Goal: Use online tool/utility

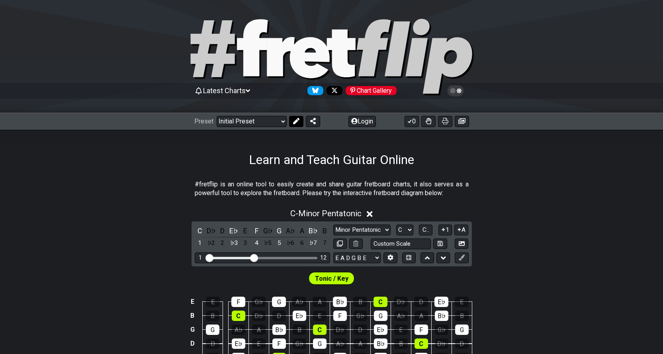
click at [296, 118] on icon at bounding box center [296, 121] width 6 height 6
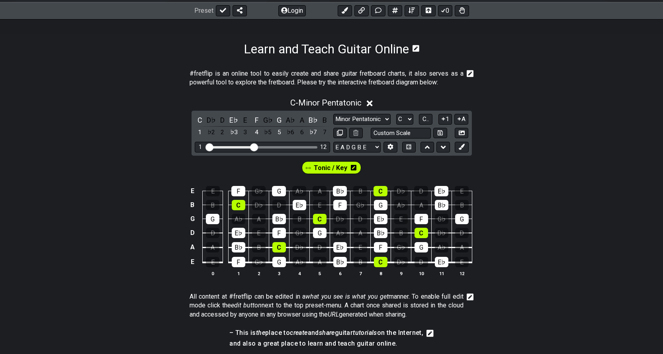
scroll to position [93, 0]
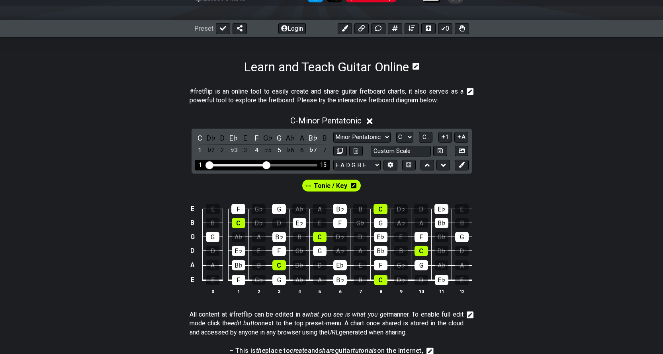
drag, startPoint x: 251, startPoint y: 167, endPoint x: 265, endPoint y: 167, distance: 14.3
click at [265, 164] on input "Visible fret range" at bounding box center [262, 164] width 113 height 0
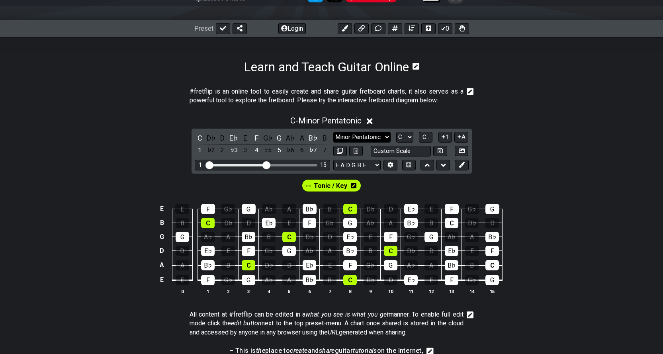
click at [386, 139] on select "Minor Pentatonic Click to edit Minor Pentatonic Major Pentatonic Minor Blues Ma…" at bounding box center [361, 137] width 57 height 11
select select "Major"
click at [333, 132] on select "Minor Pentatonic Click to edit Minor Pentatonic Major Pentatonic Minor Blues Ma…" at bounding box center [361, 137] width 57 height 11
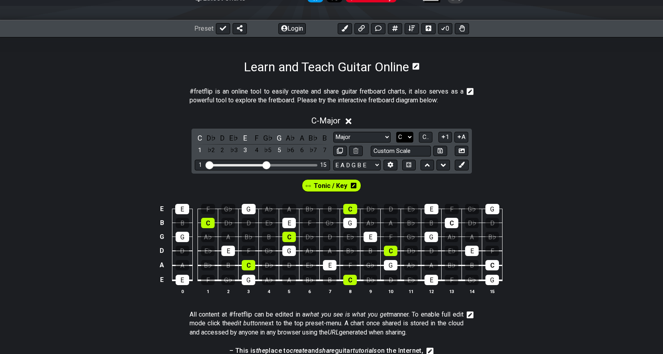
click at [407, 136] on select "A♭ A A♯ B♭ B C C♯ D♭ D D♯ E♭ E F F♯ G♭ G G♯" at bounding box center [404, 137] width 17 height 11
click at [396, 132] on select "A♭ A A♯ B♭ B C C♯ D♭ D D♯ E♭ E F F♯ G♭ G G♯" at bounding box center [404, 137] width 17 height 11
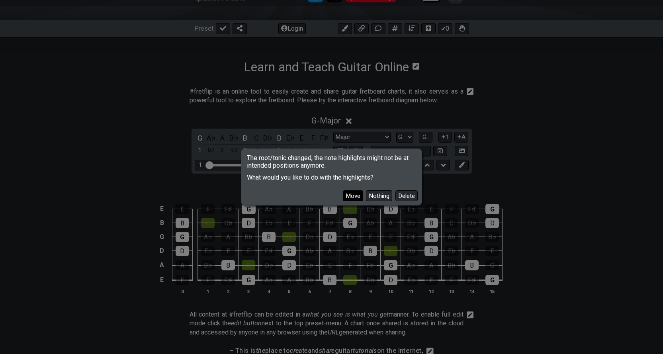
click at [348, 195] on button "Move" at bounding box center [353, 195] width 20 height 11
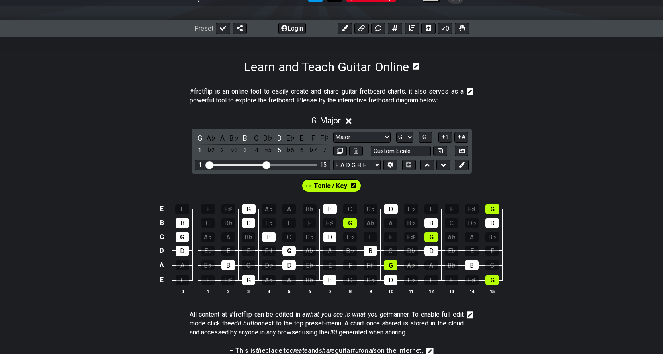
click at [507, 98] on section "#fretflip is an online tool to easily create and share guitar fretboard charts,…" at bounding box center [331, 97] width 663 height 27
click at [252, 278] on div "G" at bounding box center [249, 280] width 14 height 10
click at [247, 283] on div "G" at bounding box center [249, 280] width 14 height 10
click at [338, 189] on span "Tonic / Key" at bounding box center [330, 186] width 33 height 12
click at [244, 280] on div "G" at bounding box center [249, 280] width 14 height 10
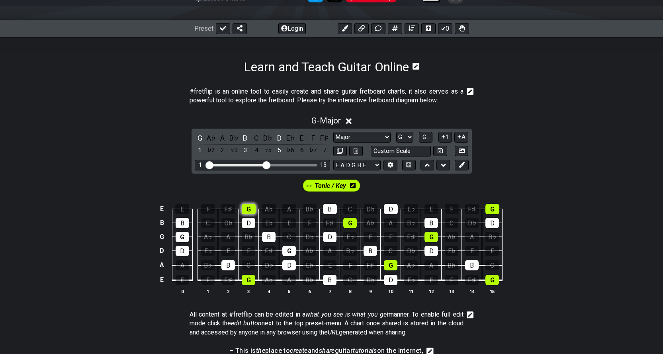
click at [244, 207] on div "G" at bounding box center [249, 209] width 14 height 10
click at [284, 248] on div "G" at bounding box center [289, 251] width 14 height 10
click at [408, 135] on select "A♭ A A♯ B♭ B C C♯ D♭ D D♯ E♭ E F F♯ G♭ G G♯" at bounding box center [404, 137] width 17 height 11
select select "Eb"
click at [396, 132] on select "A♭ A A♯ B♭ B C C♯ D♭ D D♯ E♭ E F F♯ G♭ G G♯" at bounding box center [404, 137] width 17 height 11
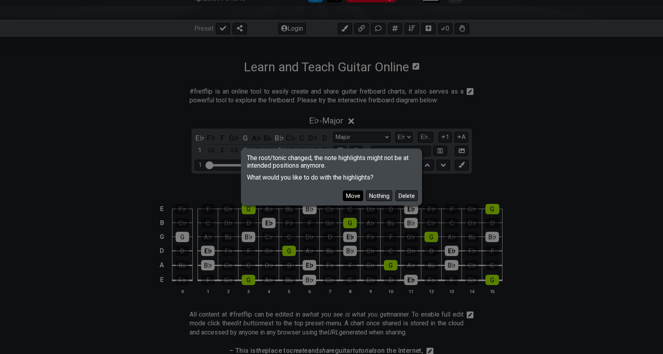
click at [351, 194] on button "Move" at bounding box center [353, 195] width 20 height 11
